Goal: Information Seeking & Learning: Learn about a topic

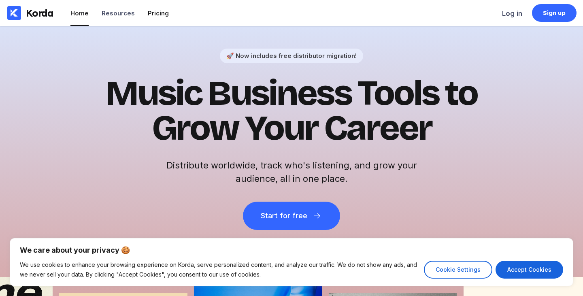
click at [159, 12] on div "Pricing" at bounding box center [158, 13] width 21 height 8
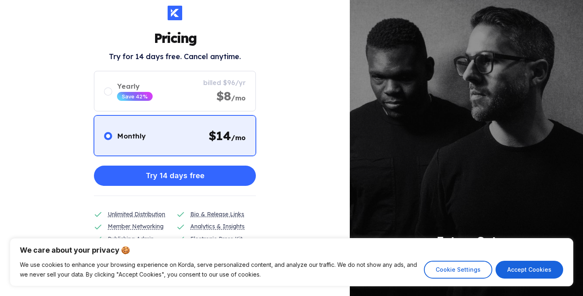
scroll to position [25, 0]
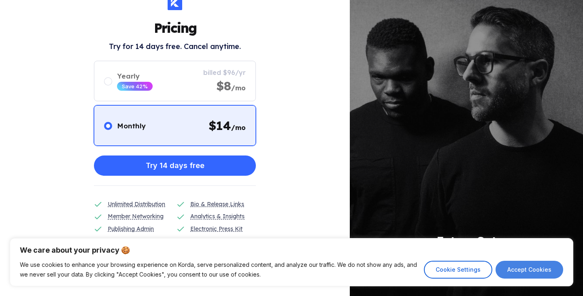
click at [528, 272] on button "Accept Cookies" at bounding box center [529, 270] width 68 height 18
checkbox input "true"
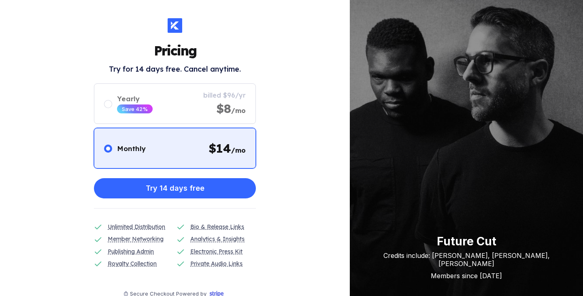
scroll to position [0, 0]
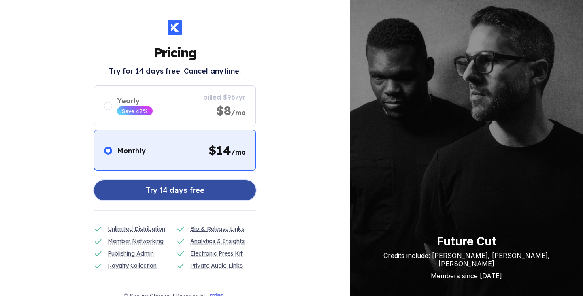
click at [202, 190] on div "Try 14 days free" at bounding box center [175, 190] width 59 height 16
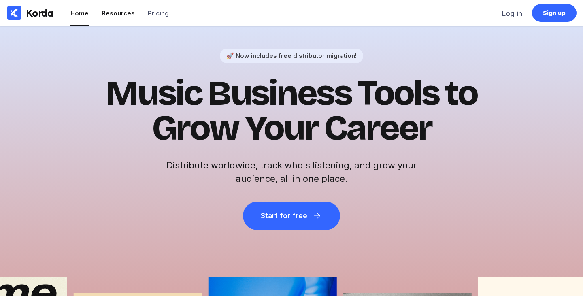
click at [105, 14] on div "Resources" at bounding box center [118, 13] width 33 height 8
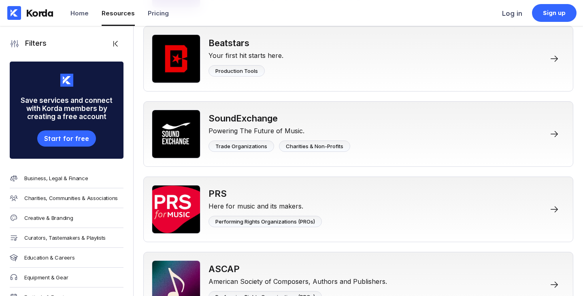
scroll to position [1169, 0]
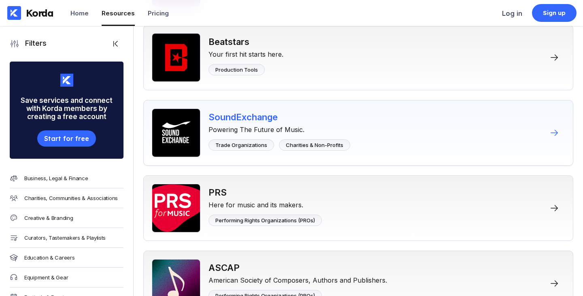
click at [225, 119] on div "SoundExchange" at bounding box center [279, 117] width 142 height 11
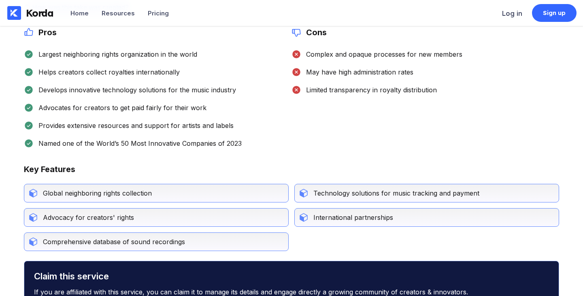
scroll to position [249, 0]
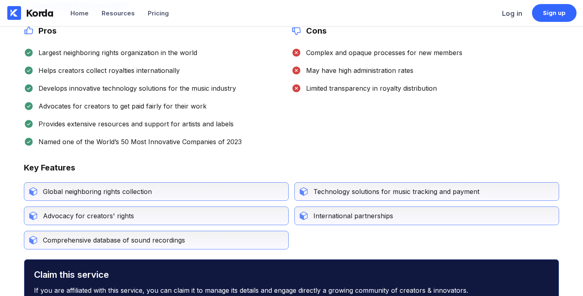
scroll to position [1169, 0]
